Goal: Transaction & Acquisition: Purchase product/service

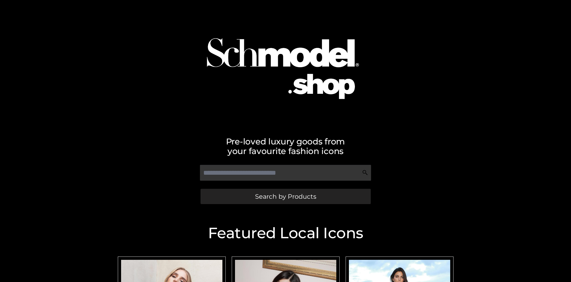
click at [286, 196] on span "Search by Products" at bounding box center [285, 196] width 61 height 6
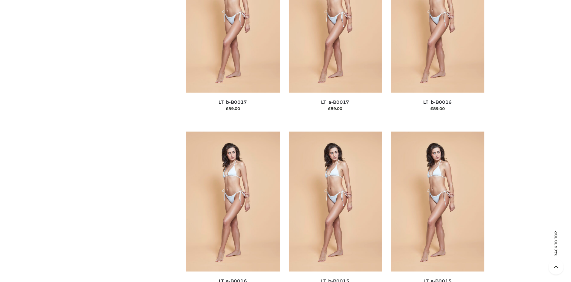
scroll to position [2013, 0]
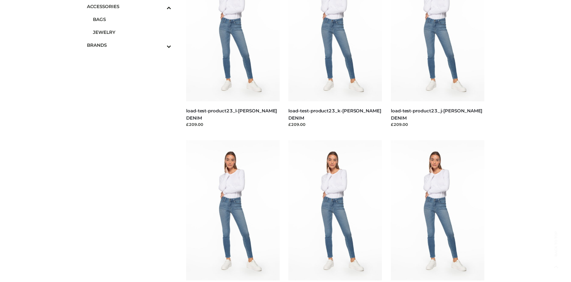
click at [132, 32] on span "JEWELRY" at bounding box center [132, 32] width 79 height 7
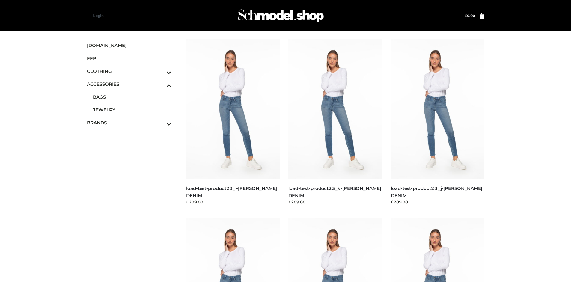
scroll to position [2271, 0]
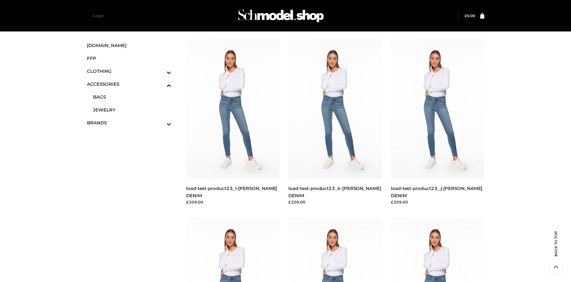
scroll to position [2629, 0]
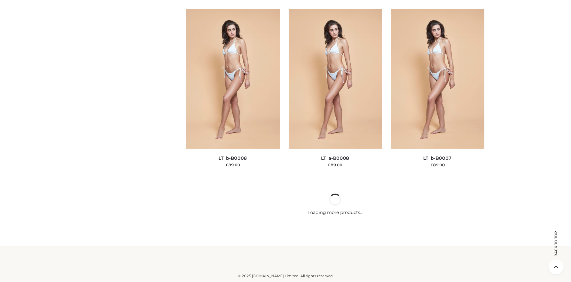
click at [438, 149] on img at bounding box center [438, 79] width 94 height 140
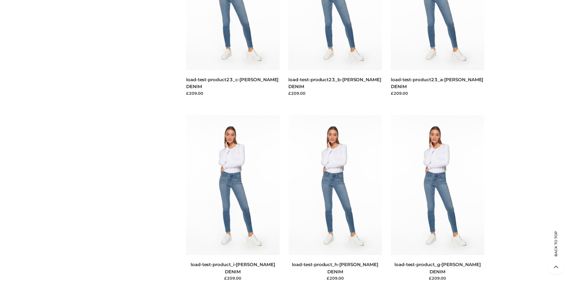
click at [233, 199] on img at bounding box center [233, 185] width 94 height 140
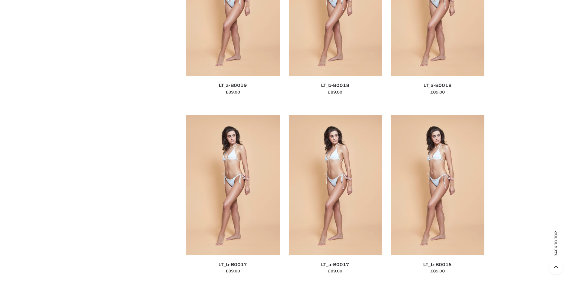
click at [335, 198] on img at bounding box center [336, 185] width 94 height 140
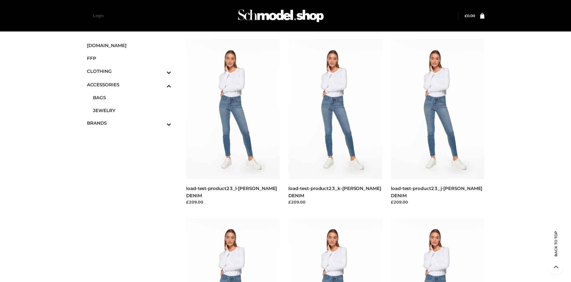
click at [132, 81] on span "DRESSES" at bounding box center [132, 84] width 79 height 7
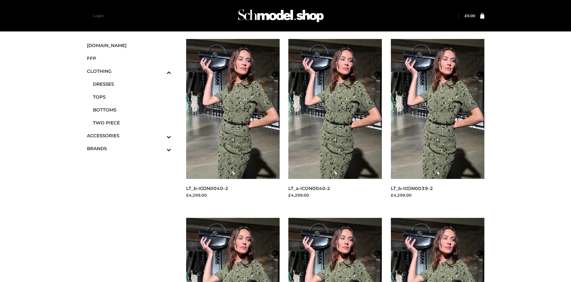
scroll to position [461, 0]
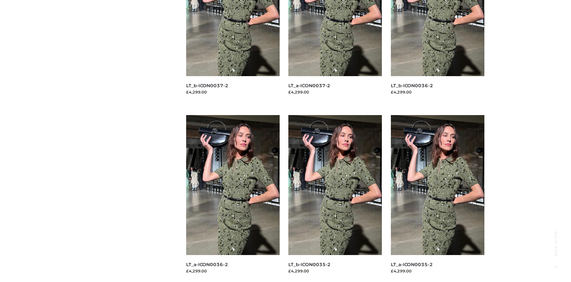
click at [438, 199] on img at bounding box center [438, 185] width 94 height 140
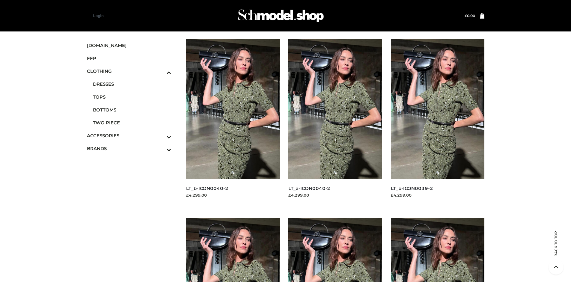
click at [438, 122] on img at bounding box center [438, 109] width 94 height 140
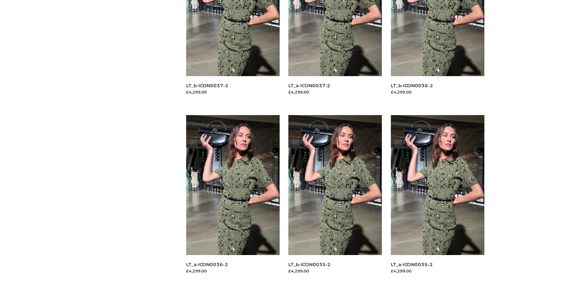
click at [233, 199] on img at bounding box center [233, 185] width 94 height 140
click at [335, 199] on img at bounding box center [336, 185] width 94 height 140
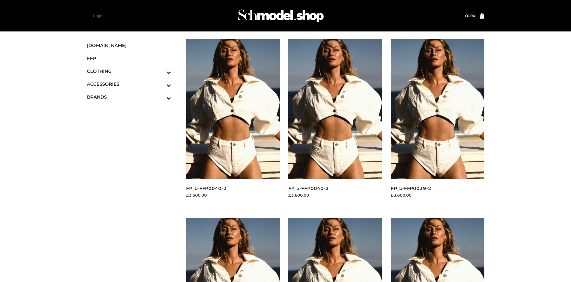
click at [438, 122] on img at bounding box center [438, 109] width 94 height 140
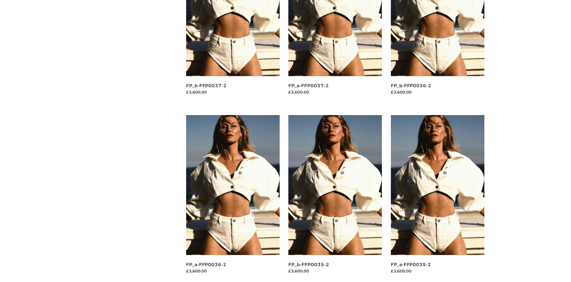
click at [335, 199] on img at bounding box center [336, 185] width 94 height 140
click at [438, 199] on img at bounding box center [438, 185] width 94 height 140
click at [233, 199] on img at bounding box center [233, 185] width 94 height 140
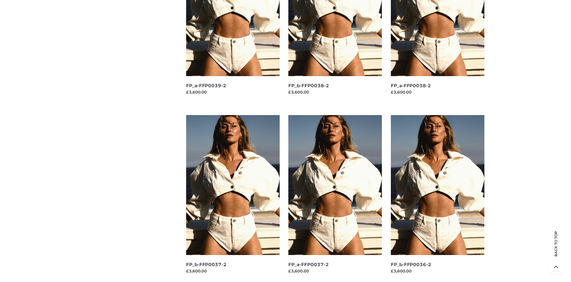
scroll to position [0, 0]
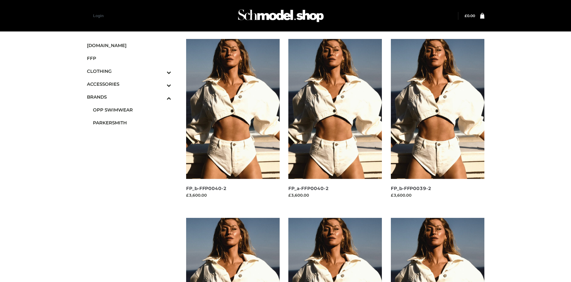
click at [132, 123] on span "PARKERSMITH" at bounding box center [132, 122] width 79 height 7
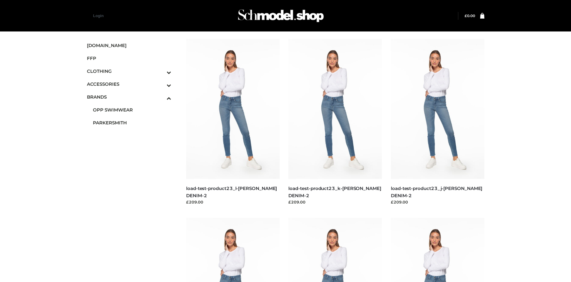
scroll to position [461, 0]
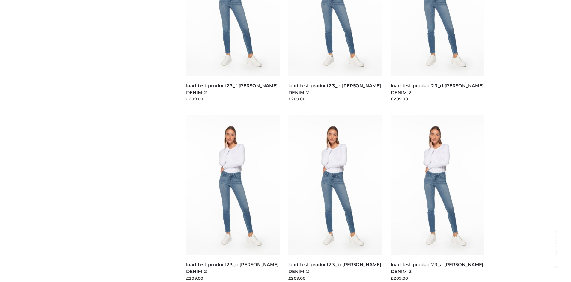
click at [438, 199] on img at bounding box center [438, 185] width 94 height 140
click at [233, 199] on img at bounding box center [233, 185] width 94 height 140
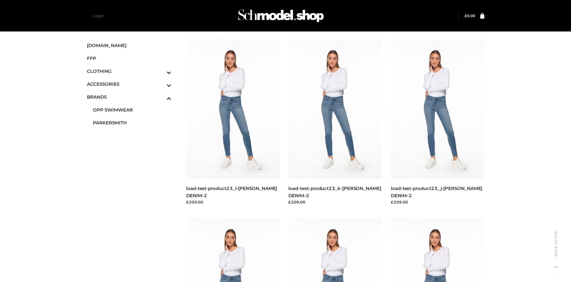
click at [438, 122] on img at bounding box center [438, 109] width 94 height 140
